Goal: Information Seeking & Learning: Learn about a topic

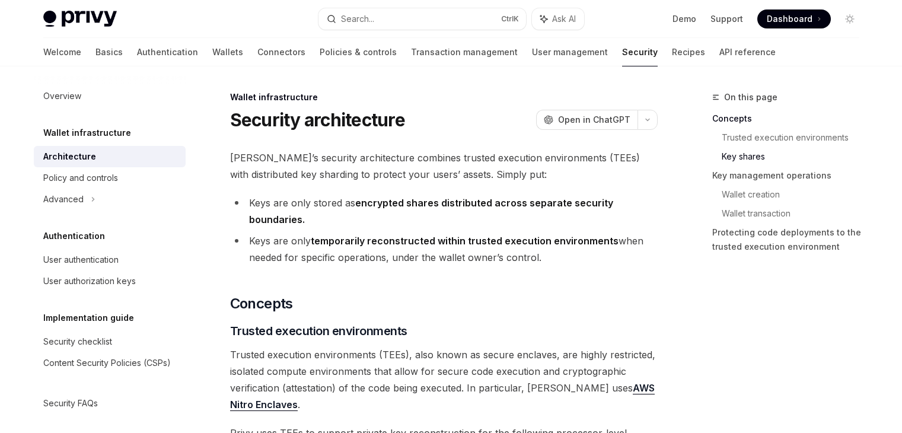
scroll to position [581, 0]
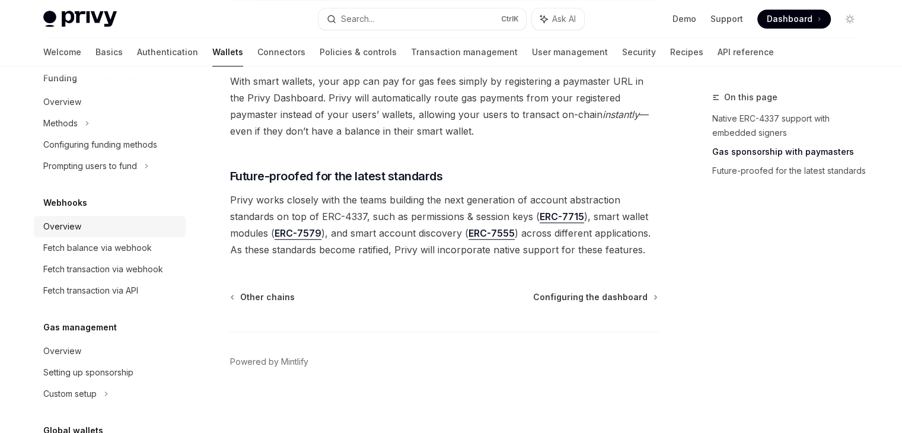
scroll to position [650, 0]
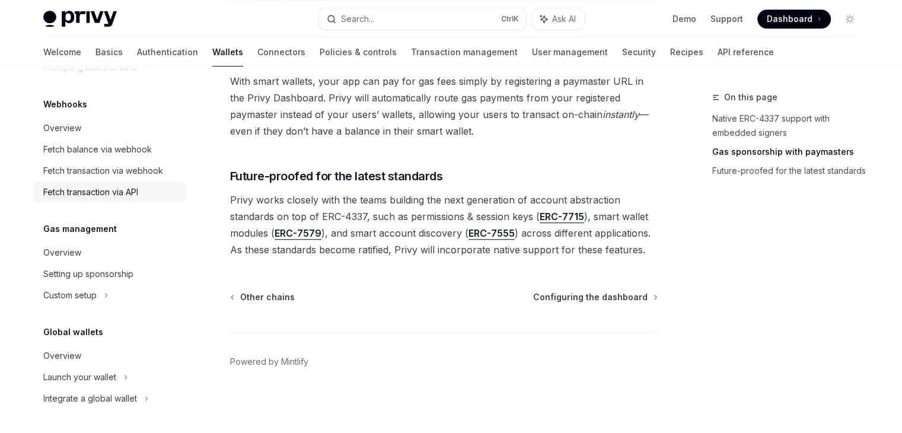
click at [111, 183] on link "Fetch transaction via API" at bounding box center [110, 191] width 152 height 21
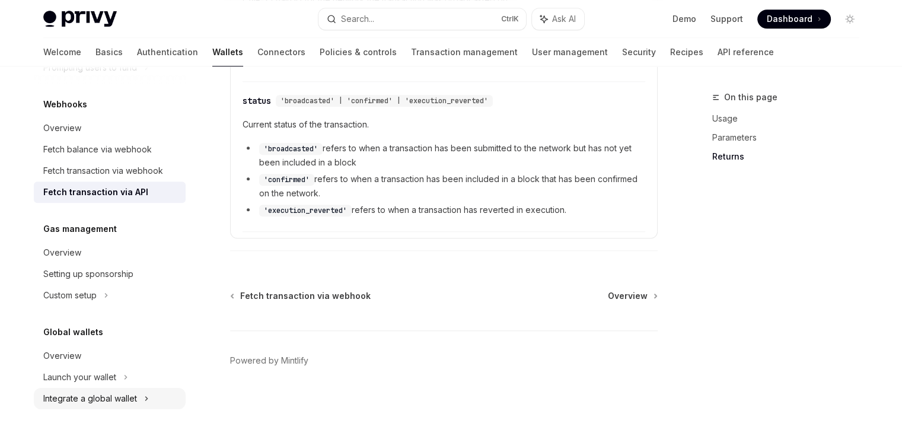
scroll to position [916, 0]
click at [77, 353] on div "Overview" at bounding box center [62, 356] width 38 height 14
type textarea "*"
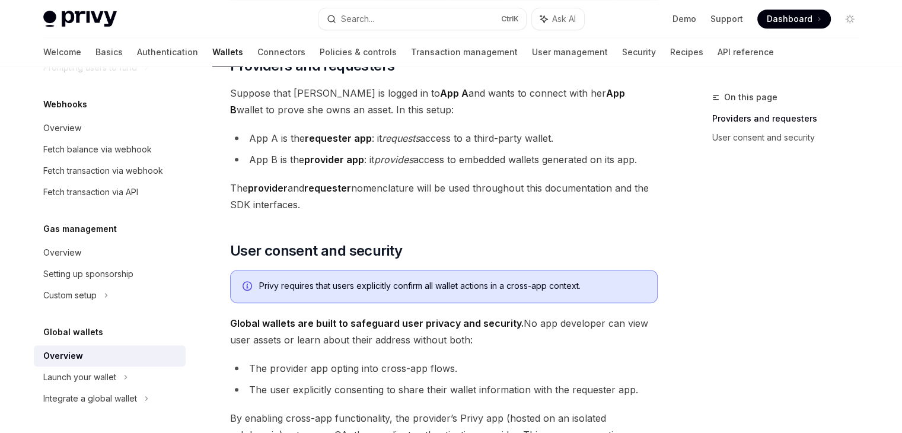
scroll to position [570, 0]
